Goal: Navigation & Orientation: Find specific page/section

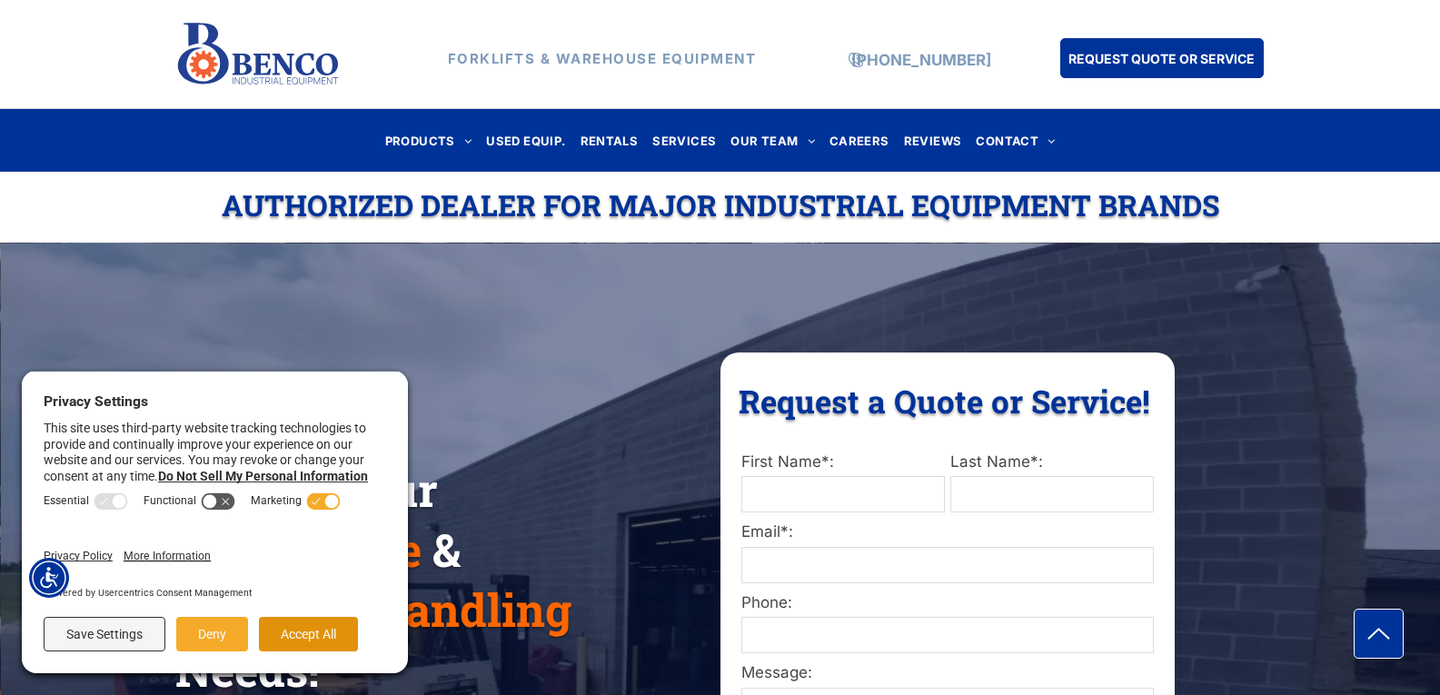
click at [284, 633] on button "Accept All" at bounding box center [308, 634] width 99 height 35
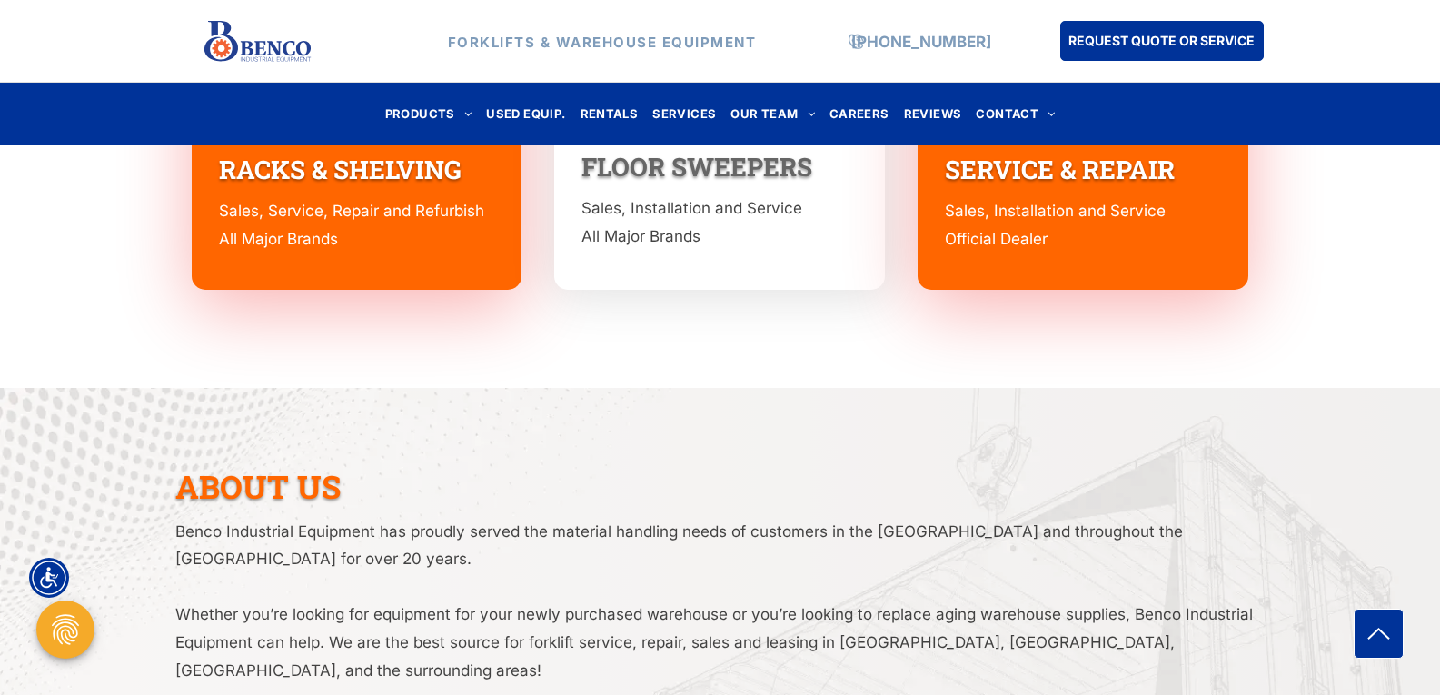
scroll to position [2817, 0]
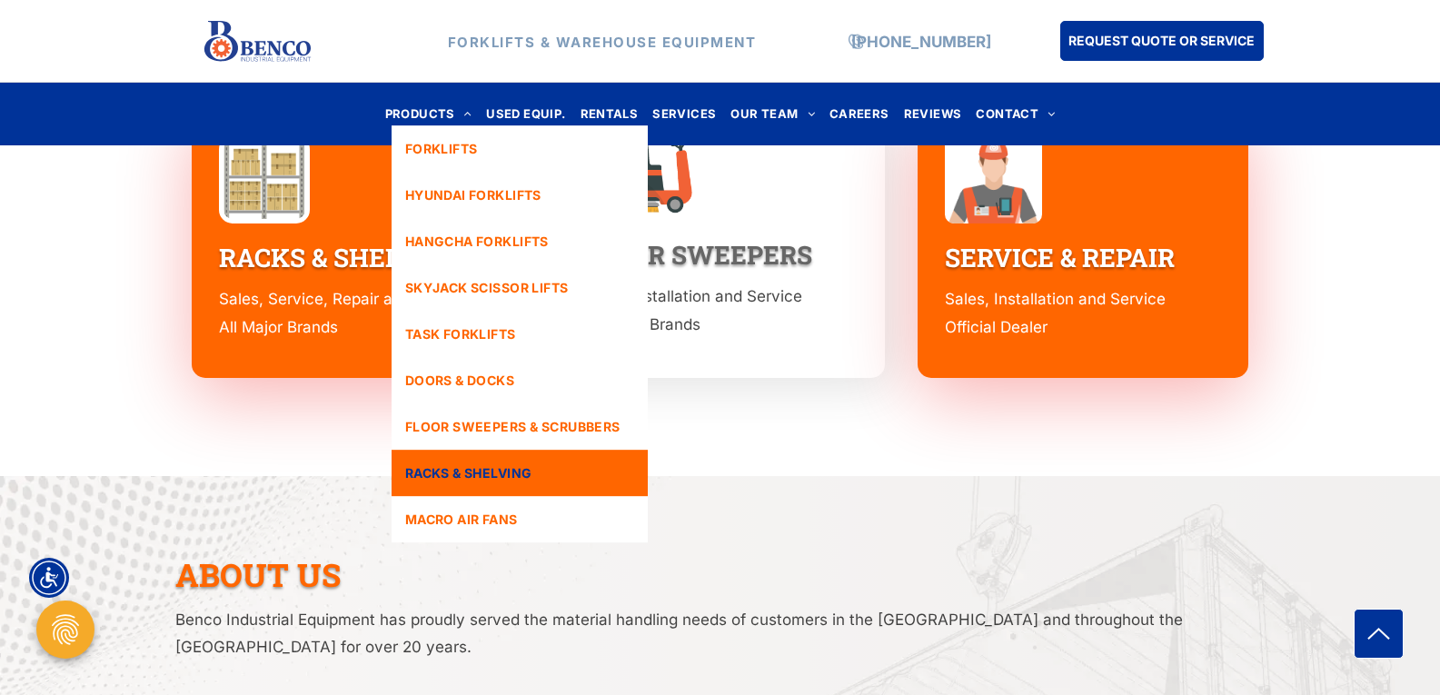
click at [479, 468] on span "RACKS & SHELVING" at bounding box center [468, 472] width 127 height 19
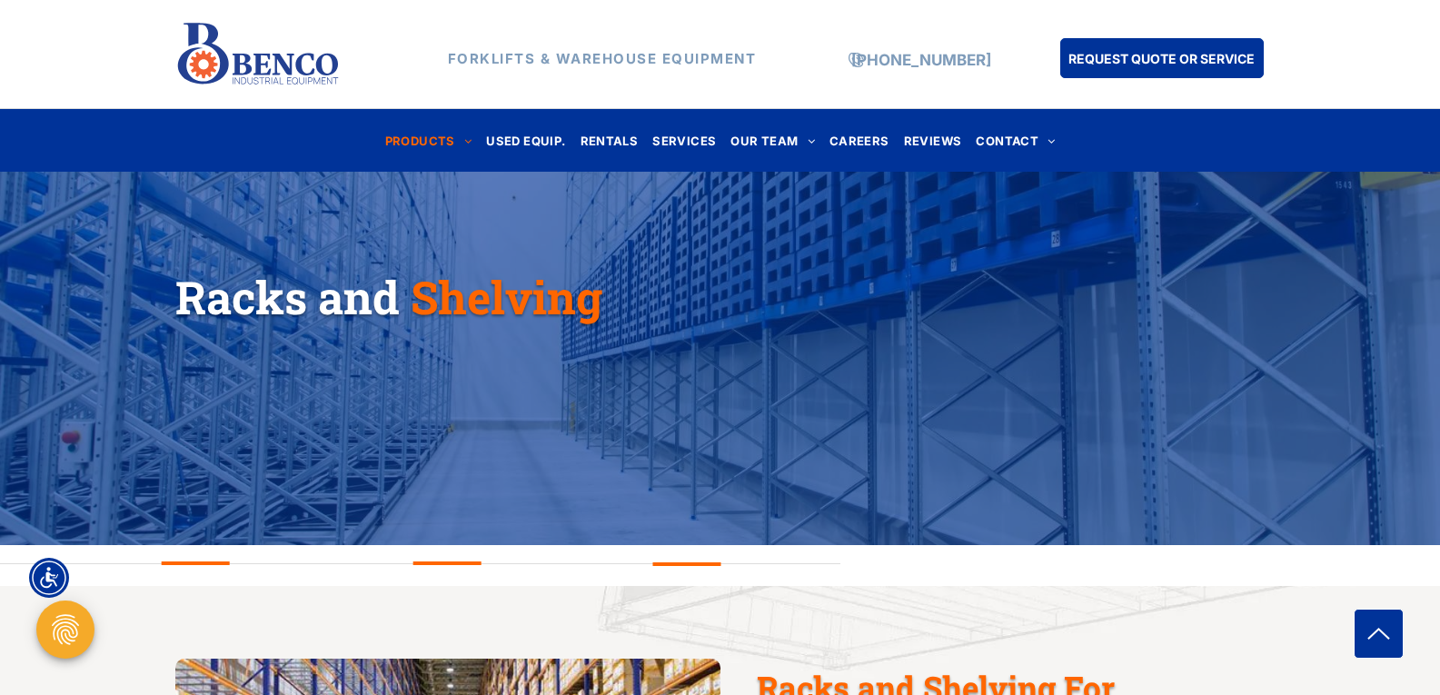
scroll to position [182, 0]
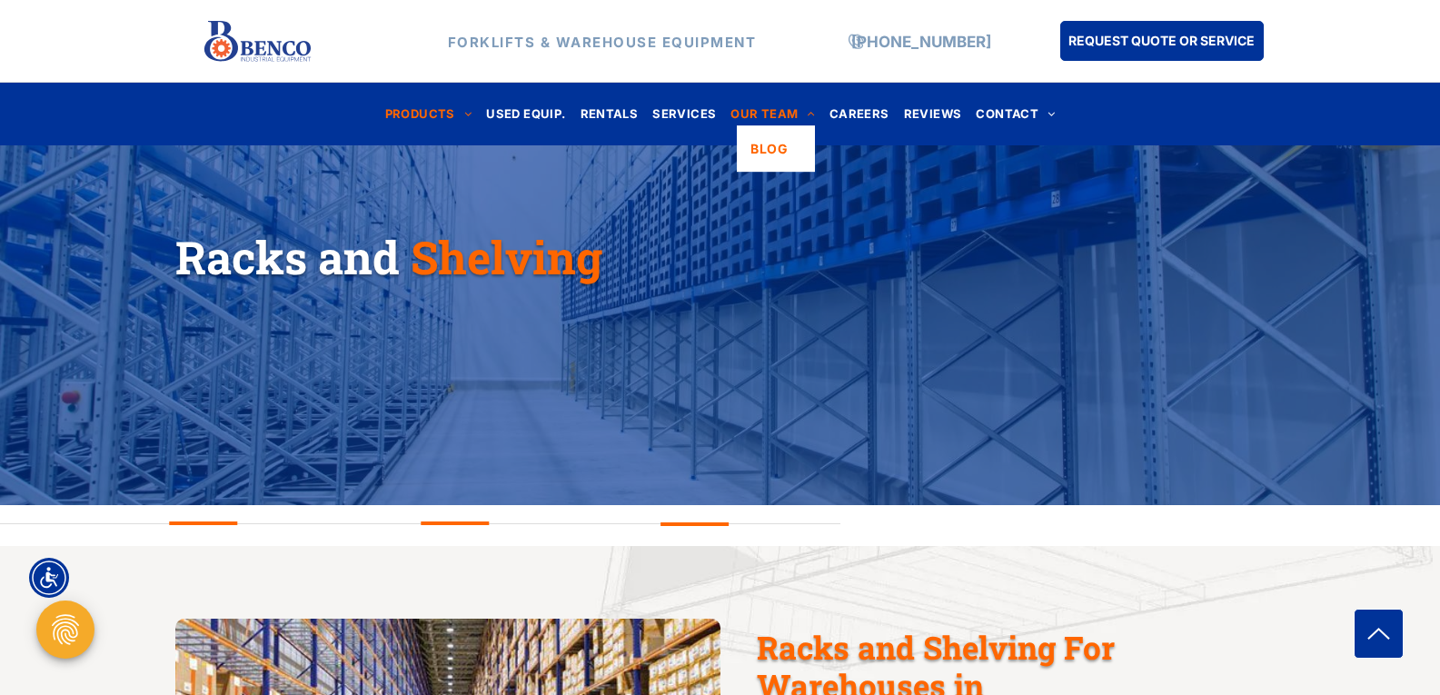
click at [769, 102] on span "OUR TEAM" at bounding box center [772, 114] width 84 height 25
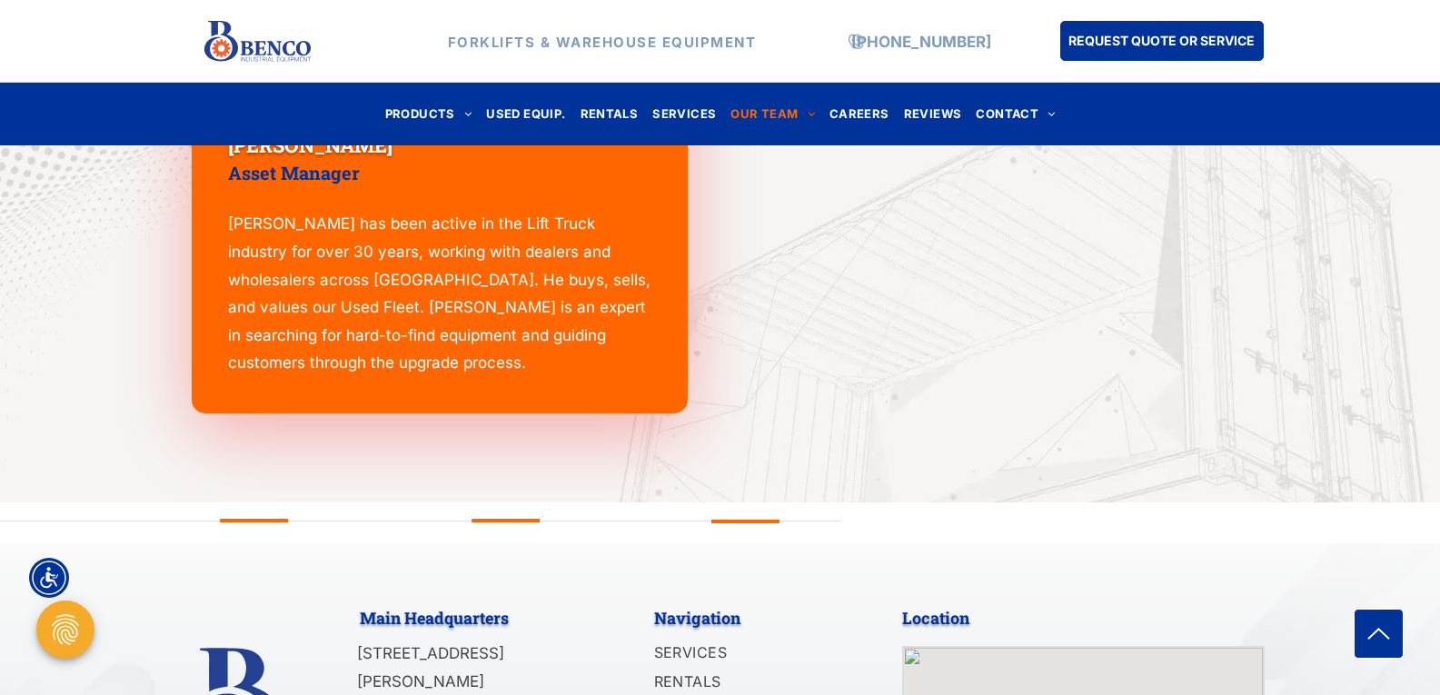
scroll to position [2736, 0]
